Goal: Task Accomplishment & Management: Manage account settings

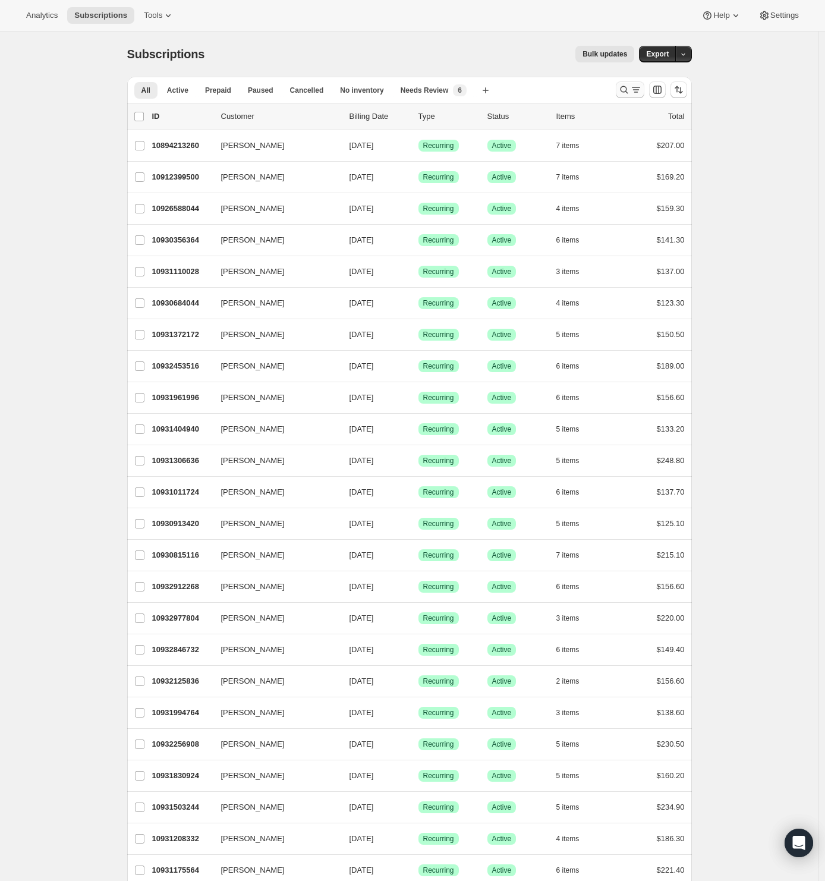
click at [627, 91] on icon "Search and filter results" at bounding box center [624, 90] width 12 height 12
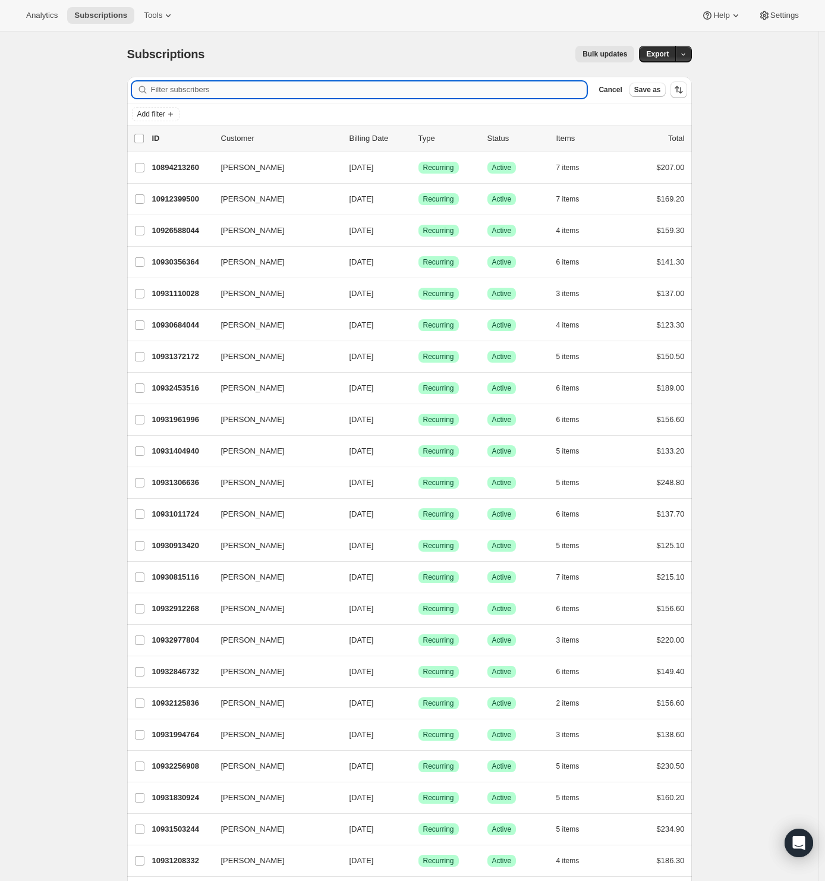
paste input "lrmoore02@yahoo.com"
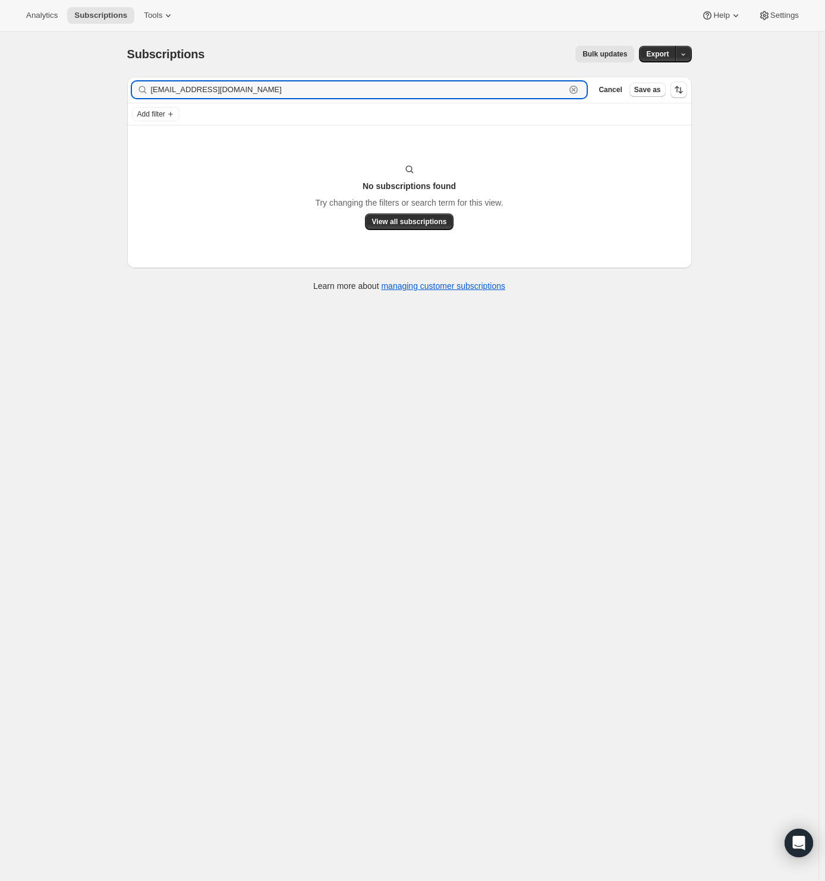
drag, startPoint x: 260, startPoint y: 91, endPoint x: 28, endPoint y: 84, distance: 232.5
click at [28, 84] on div "Subscriptions. This page is ready Subscriptions Bulk updates More actions Bulk …" at bounding box center [409, 471] width 818 height 881
paste input "Lisa Moore"
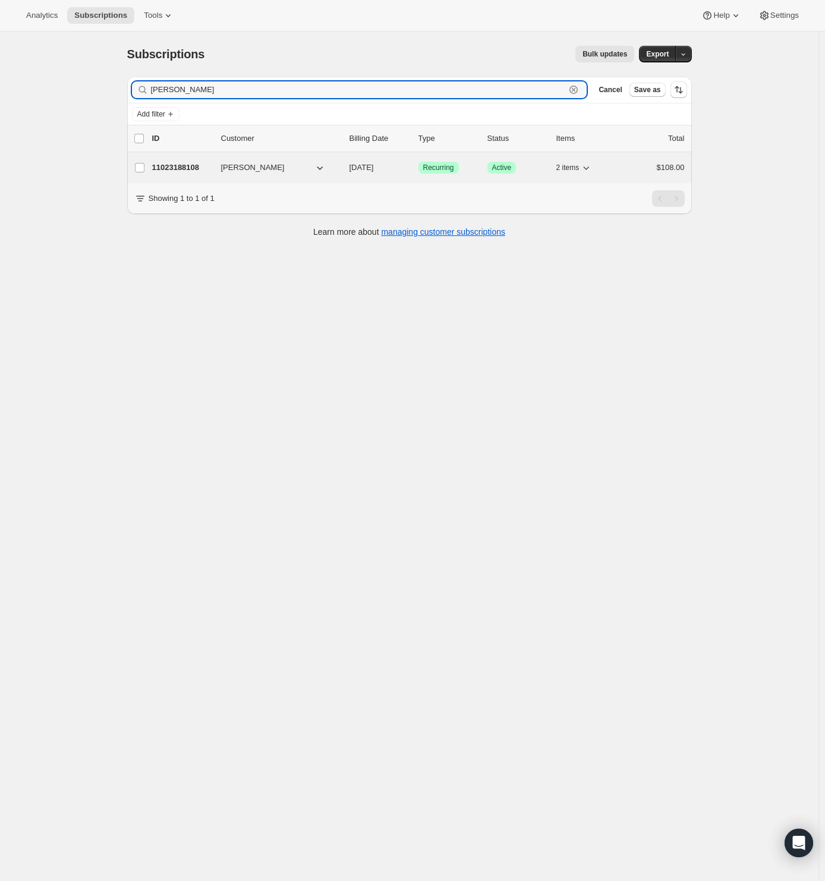
type input "Lisa Moore"
click at [188, 168] on p "11023188108" at bounding box center [181, 168] width 59 height 12
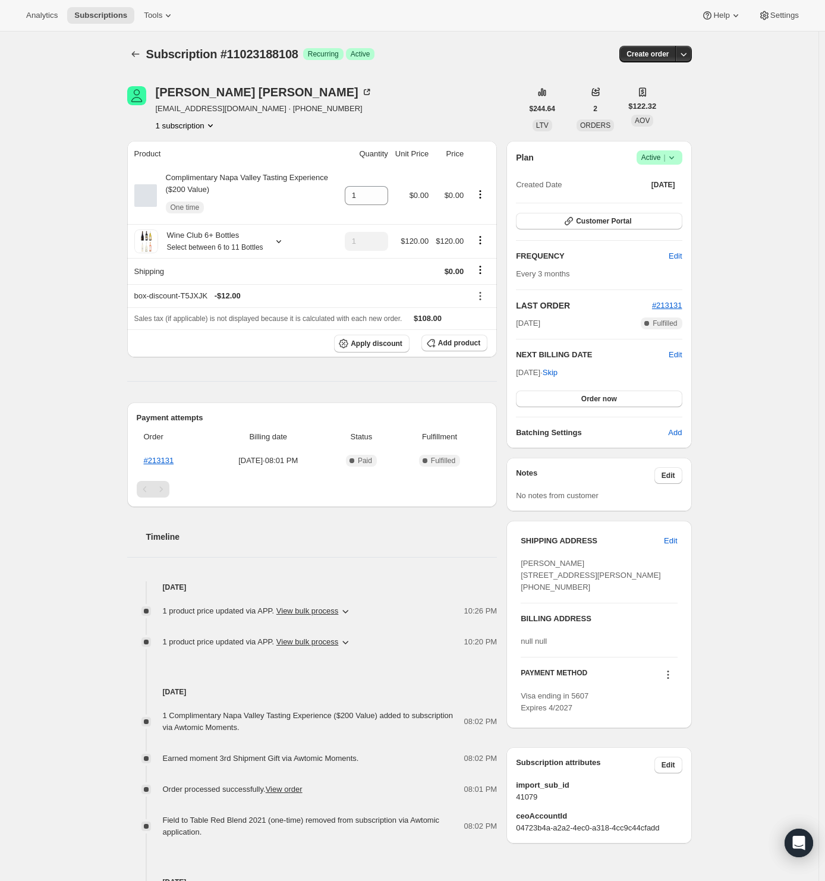
click at [672, 159] on icon at bounding box center [672, 158] width 12 height 12
click at [669, 204] on span "Cancel subscription" at bounding box center [657, 200] width 67 height 9
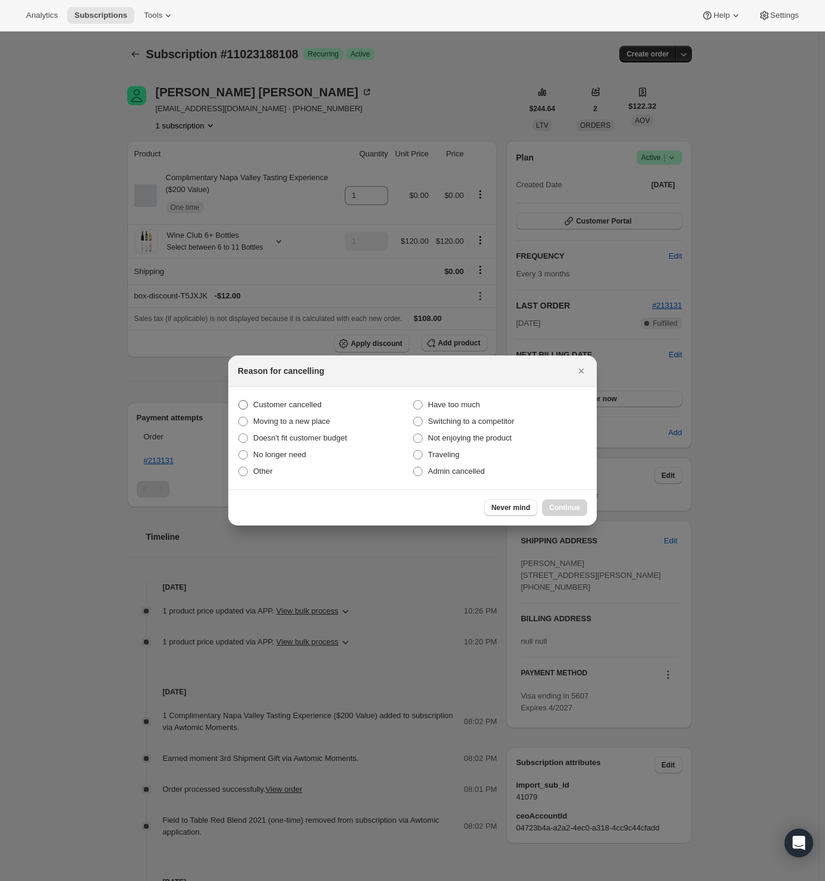
click at [282, 400] on span "Customer cancelled" at bounding box center [287, 404] width 68 height 9
click at [239, 400] on input "Customer cancelled" at bounding box center [238, 400] width 1 height 1
radio input "true"
click at [570, 506] on span "Continue" at bounding box center [564, 508] width 31 height 10
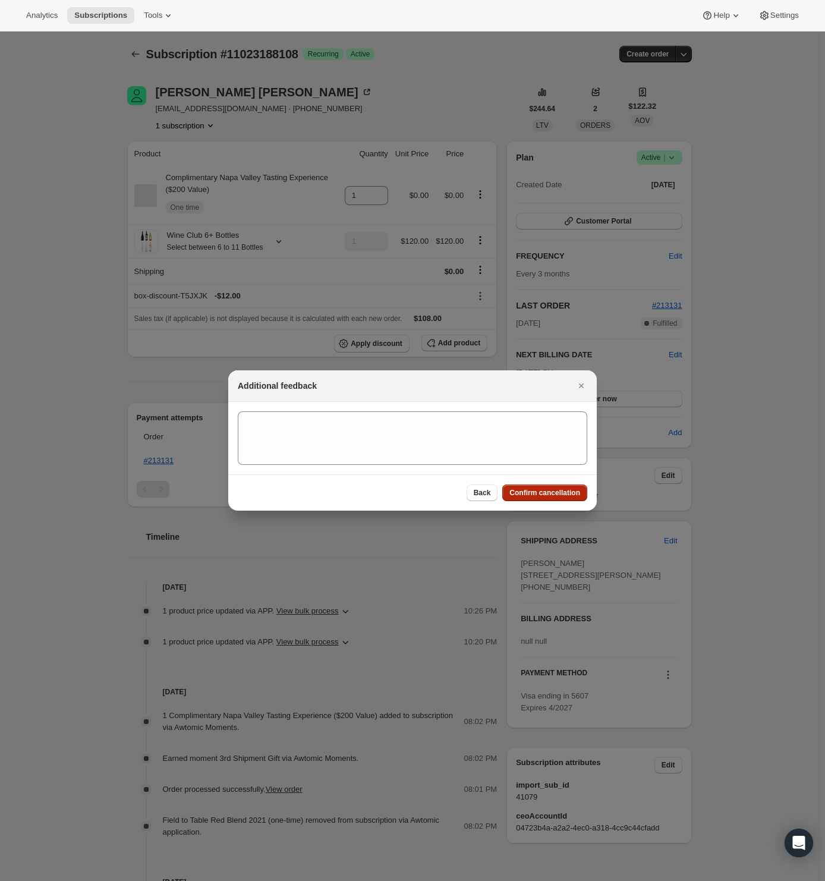
click at [552, 490] on span "Confirm cancellation" at bounding box center [544, 493] width 71 height 10
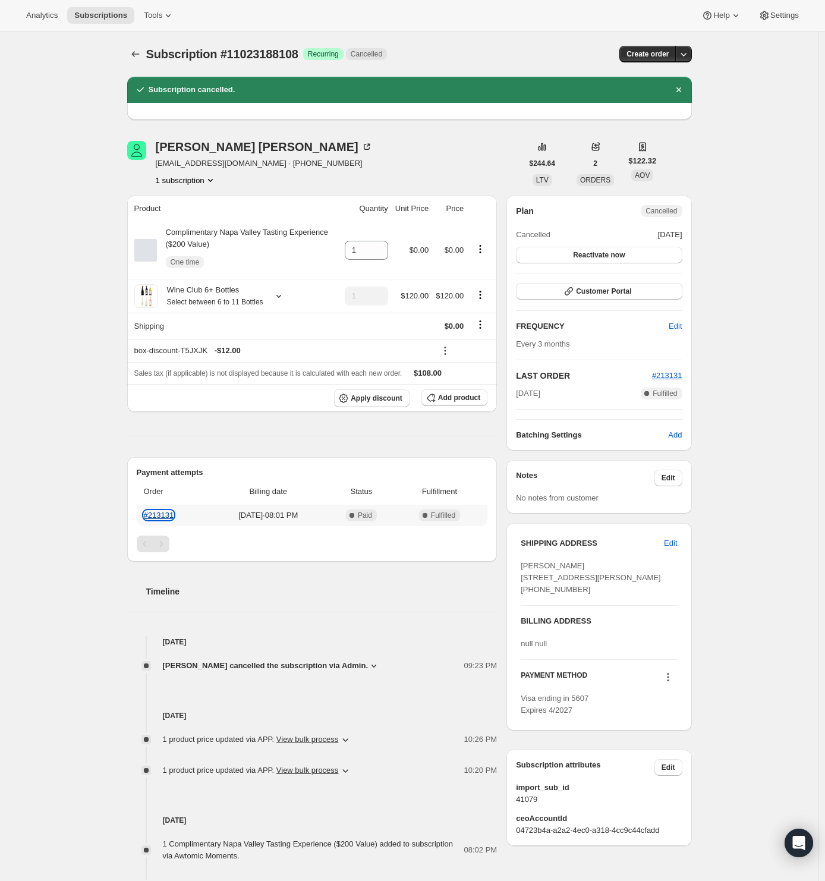
click at [165, 519] on link "#213131" at bounding box center [159, 515] width 30 height 9
